Goal: Navigation & Orientation: Find specific page/section

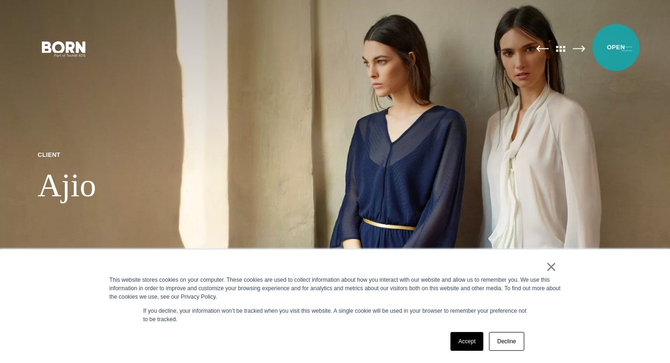
click at [616, 47] on button "Primary Menu" at bounding box center [627, 49] width 23 height 20
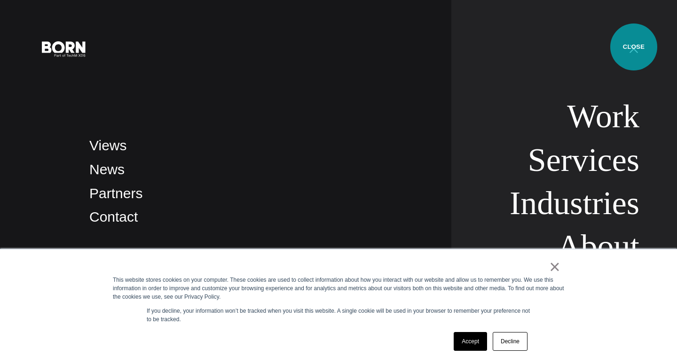
click at [634, 47] on button "Primary Menu" at bounding box center [634, 49] width 23 height 20
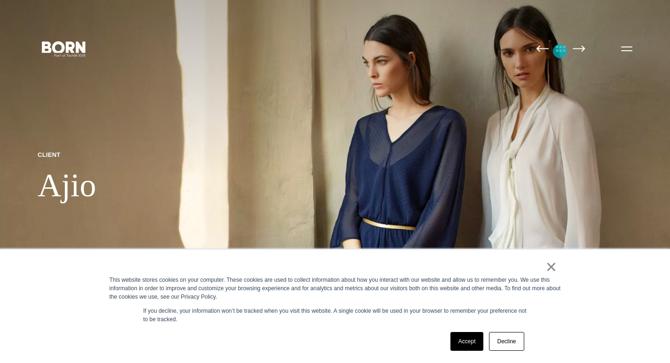
click at [560, 51] on img at bounding box center [561, 48] width 20 height 7
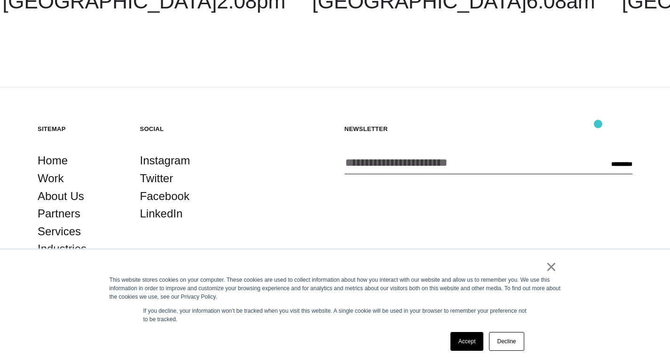
scroll to position [2606, 0]
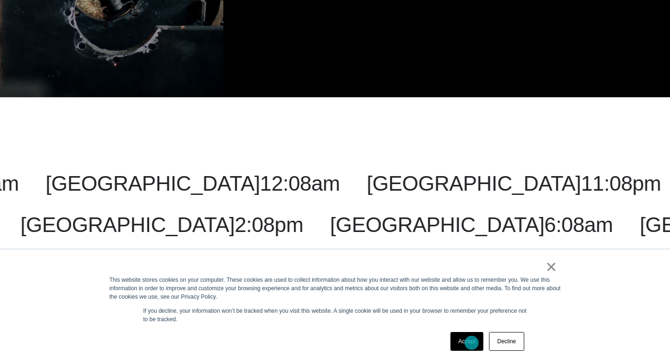
click at [472, 343] on link "Accept" at bounding box center [466, 341] width 33 height 19
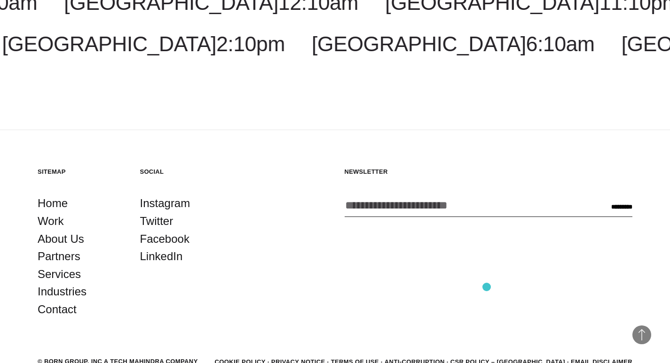
scroll to position [2841, 0]
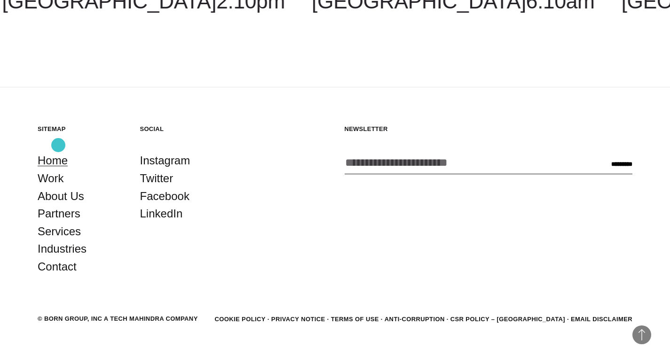
click at [58, 152] on link "Home" at bounding box center [53, 161] width 30 height 18
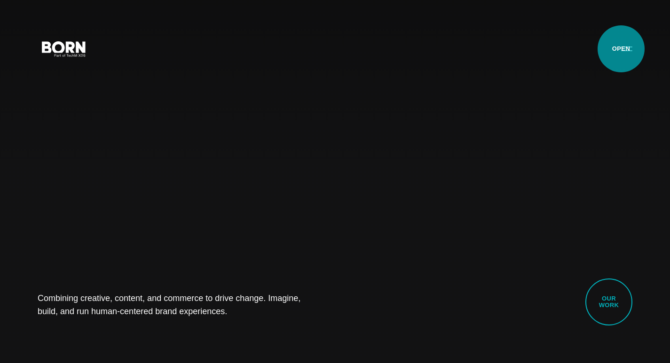
click at [621, 49] on button "Primary Menu" at bounding box center [627, 49] width 23 height 20
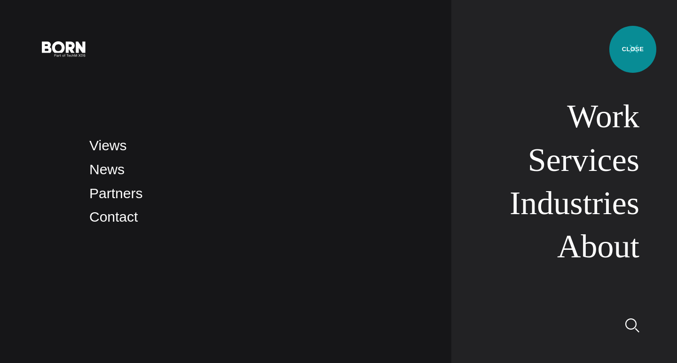
click at [633, 49] on button "Primary Menu" at bounding box center [634, 49] width 23 height 20
